Goal: Check status

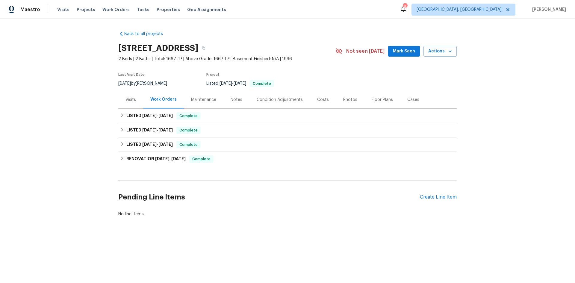
click at [127, 101] on div "Visits" at bounding box center [130, 100] width 10 height 6
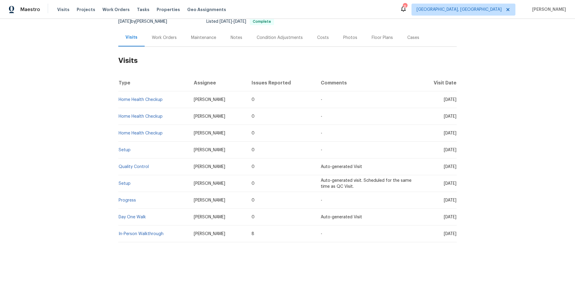
scroll to position [66, 0]
click at [124, 181] on link "Setup" at bounding box center [125, 183] width 12 height 4
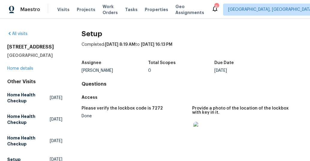
drag, startPoint x: 247, startPoint y: 75, endPoint x: 239, endPoint y: 54, distance: 22.9
